Goal: Find specific page/section: Find specific page/section

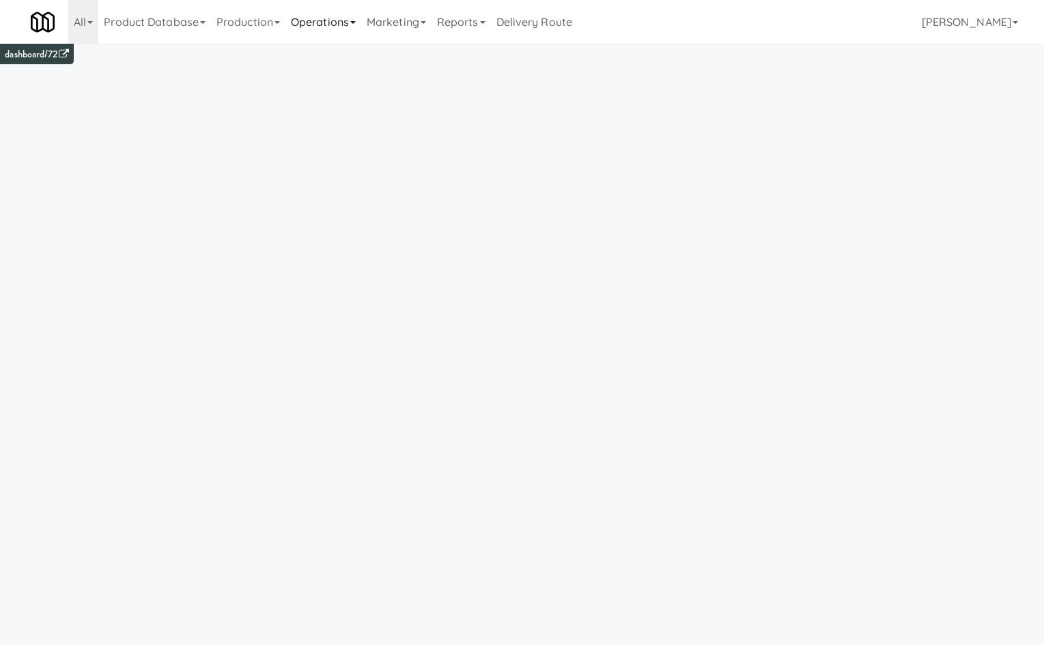
click at [333, 20] on link "Operations" at bounding box center [324, 22] width 76 height 44
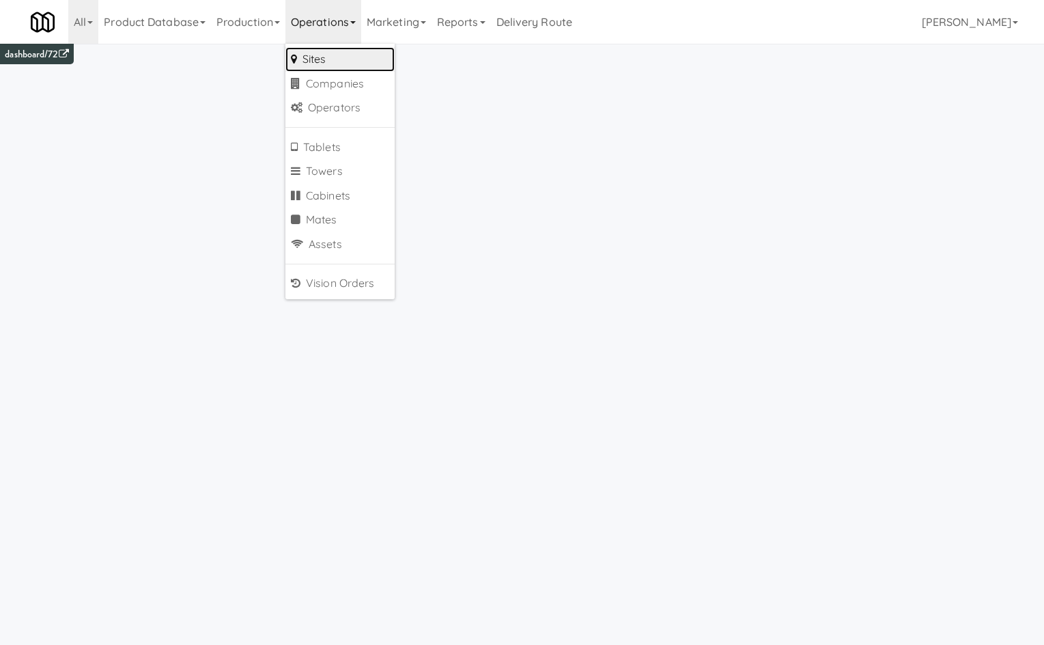
click at [352, 55] on link "Sites" at bounding box center [340, 59] width 109 height 25
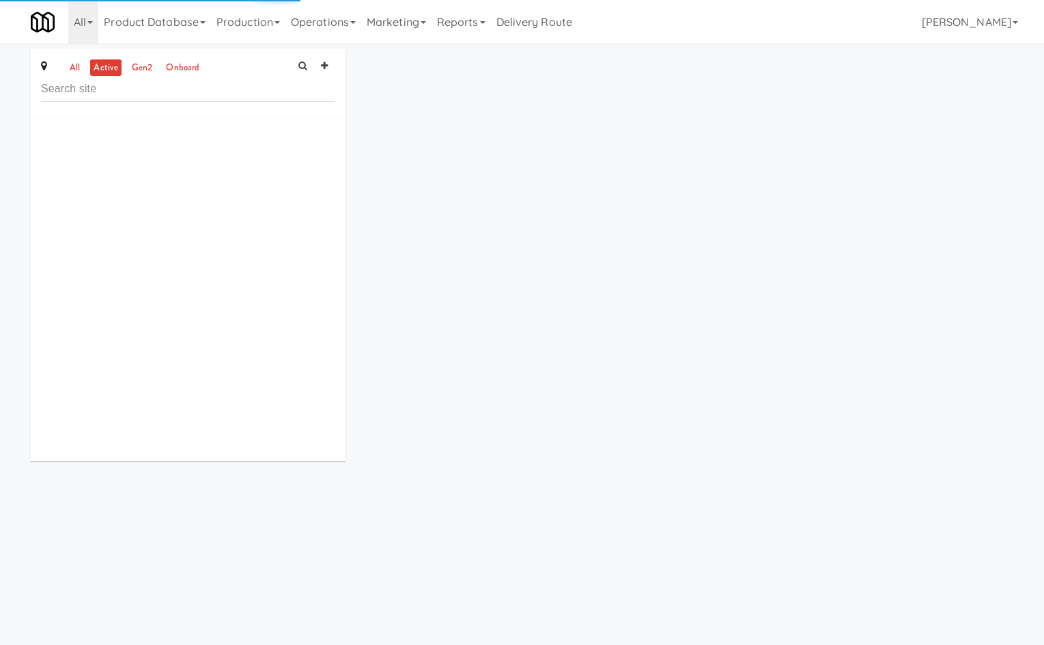
click at [252, 96] on input "text" at bounding box center [188, 89] width 294 height 25
click at [418, 33] on link "Marketing" at bounding box center [396, 22] width 70 height 44
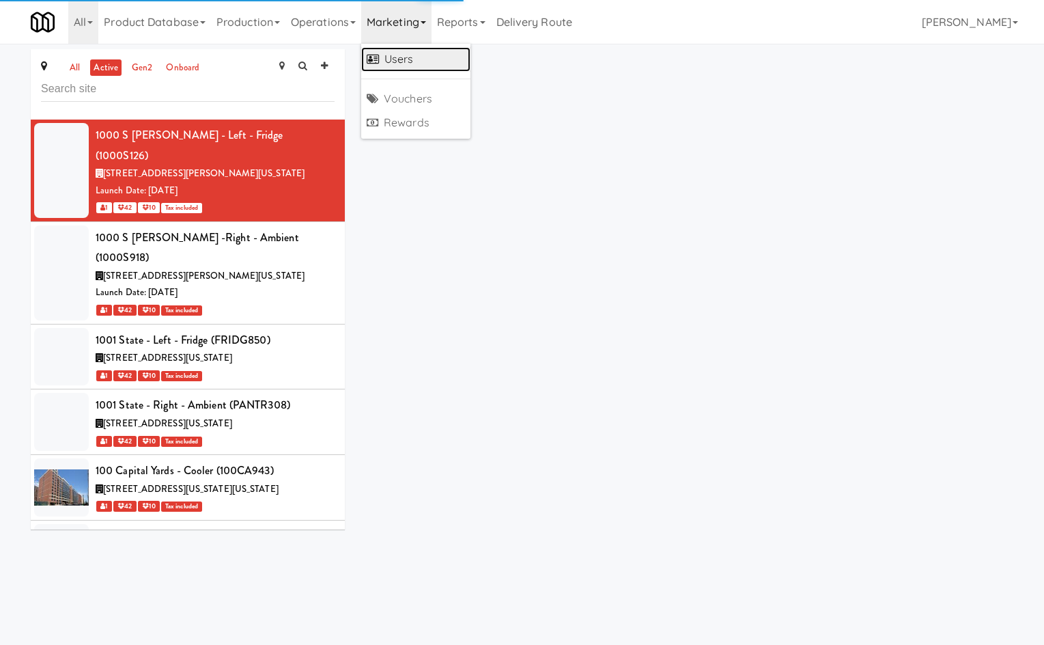
click at [404, 58] on link "Users" at bounding box center [415, 59] width 109 height 25
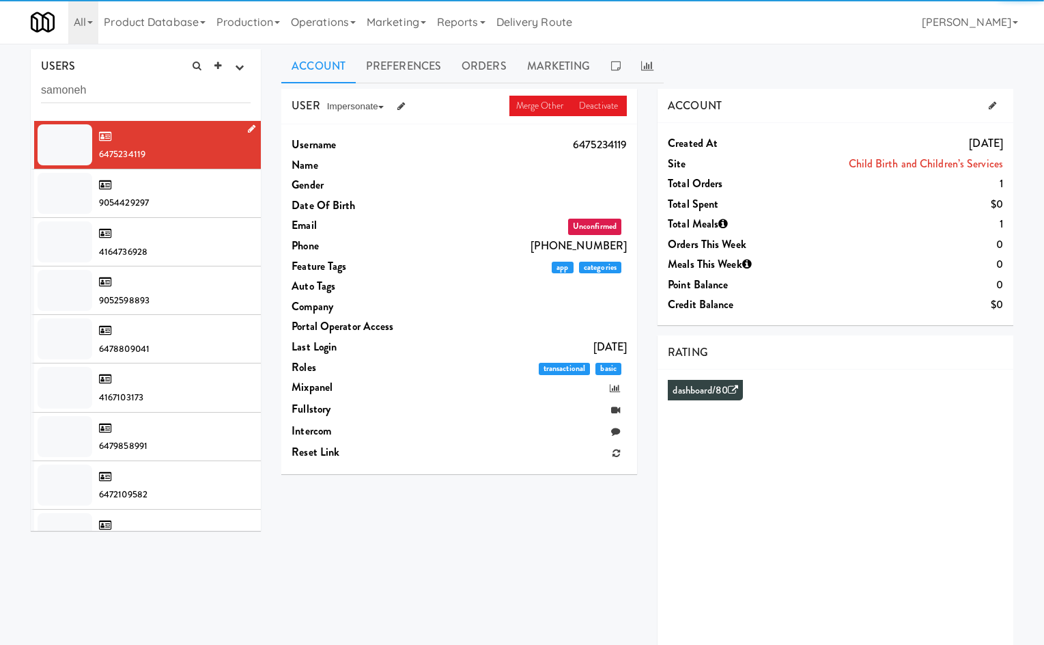
type input "samoneh"
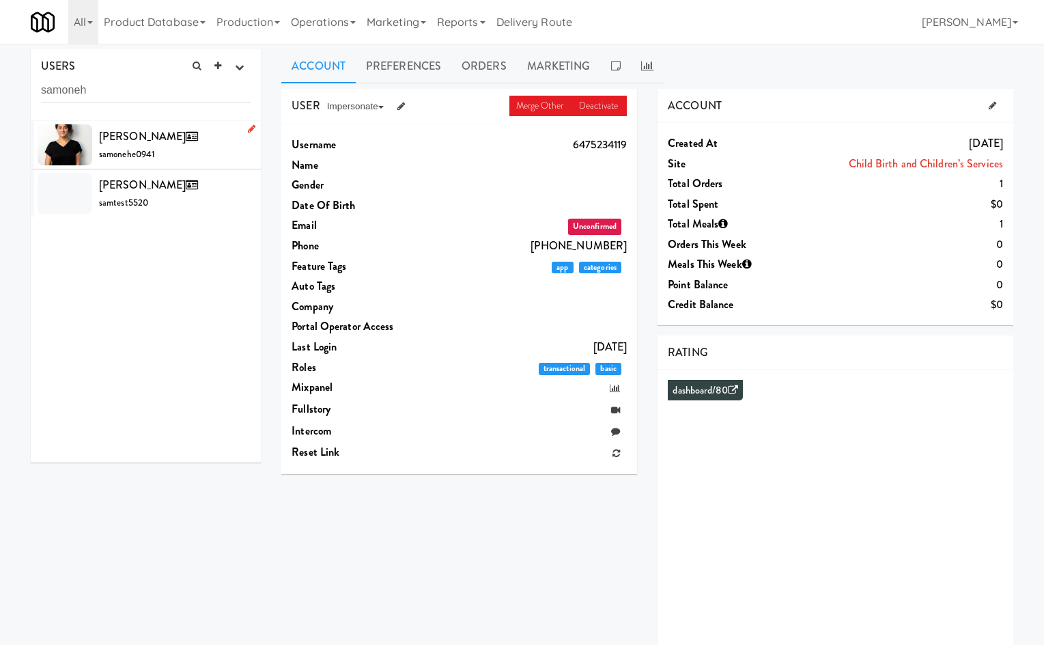
click at [142, 151] on span "samonehe0941" at bounding box center [127, 154] width 56 height 13
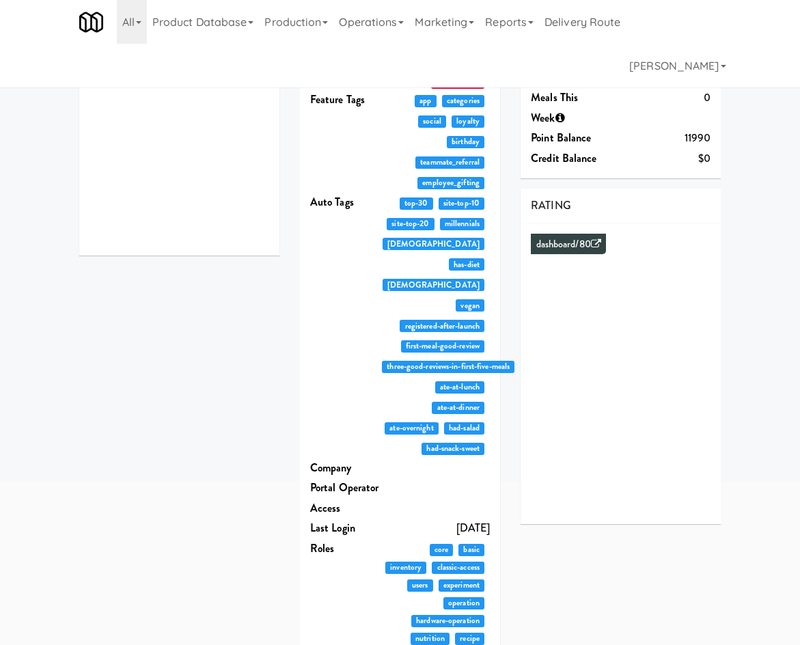
scroll to position [324, 0]
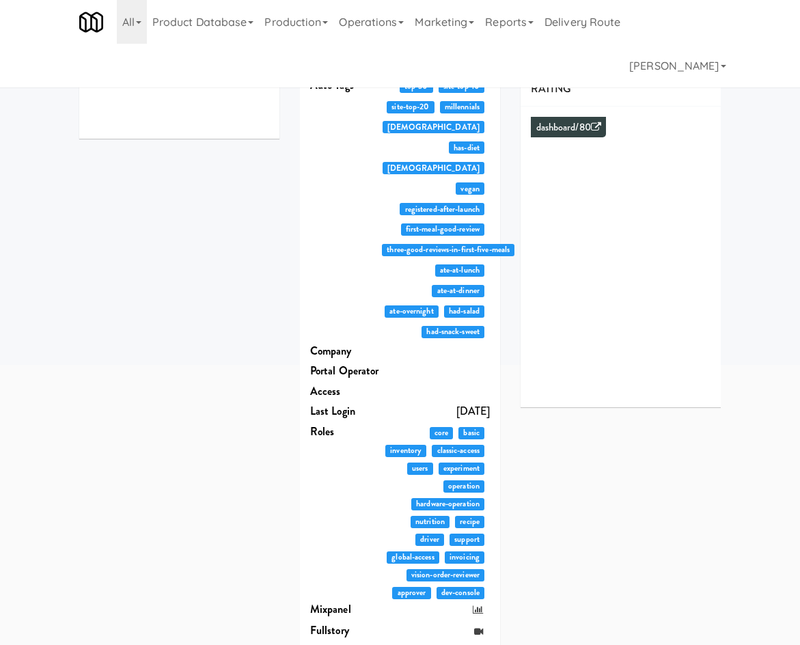
click at [135, 344] on div "USERS active Ordered this week Didn't order this week 1 this week 2 this week 3…" at bounding box center [400, 215] width 663 height 981
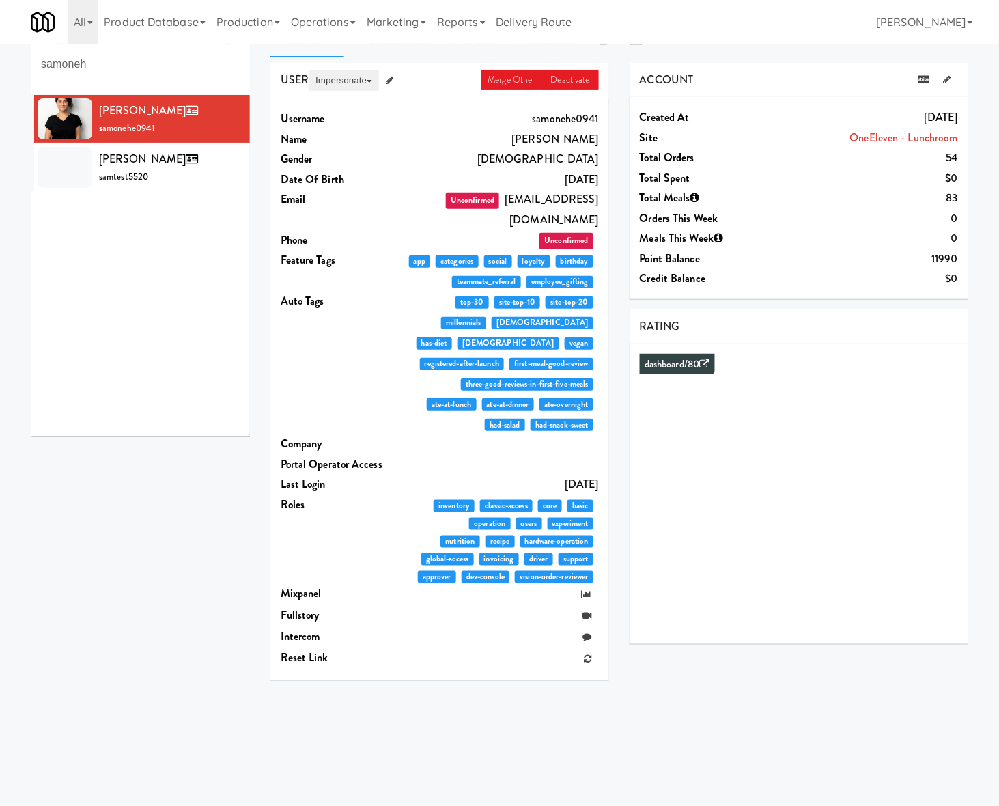
scroll to position [0, 0]
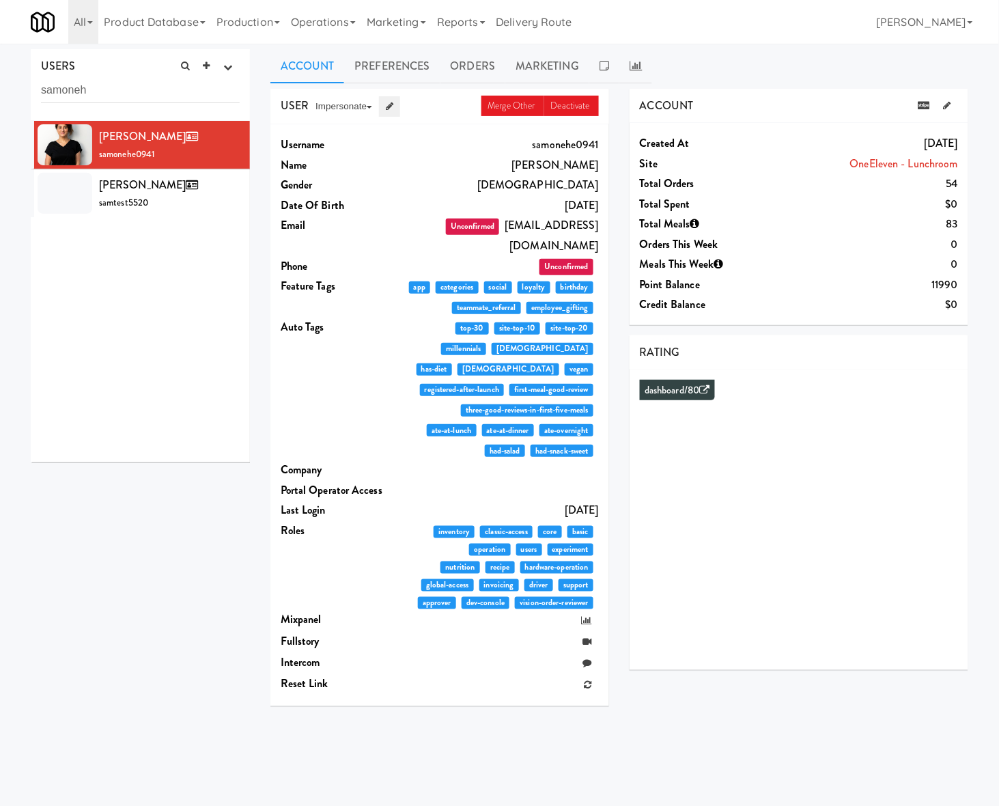
click at [387, 100] on link at bounding box center [389, 106] width 21 height 20
